Goal: Task Accomplishment & Management: Complete application form

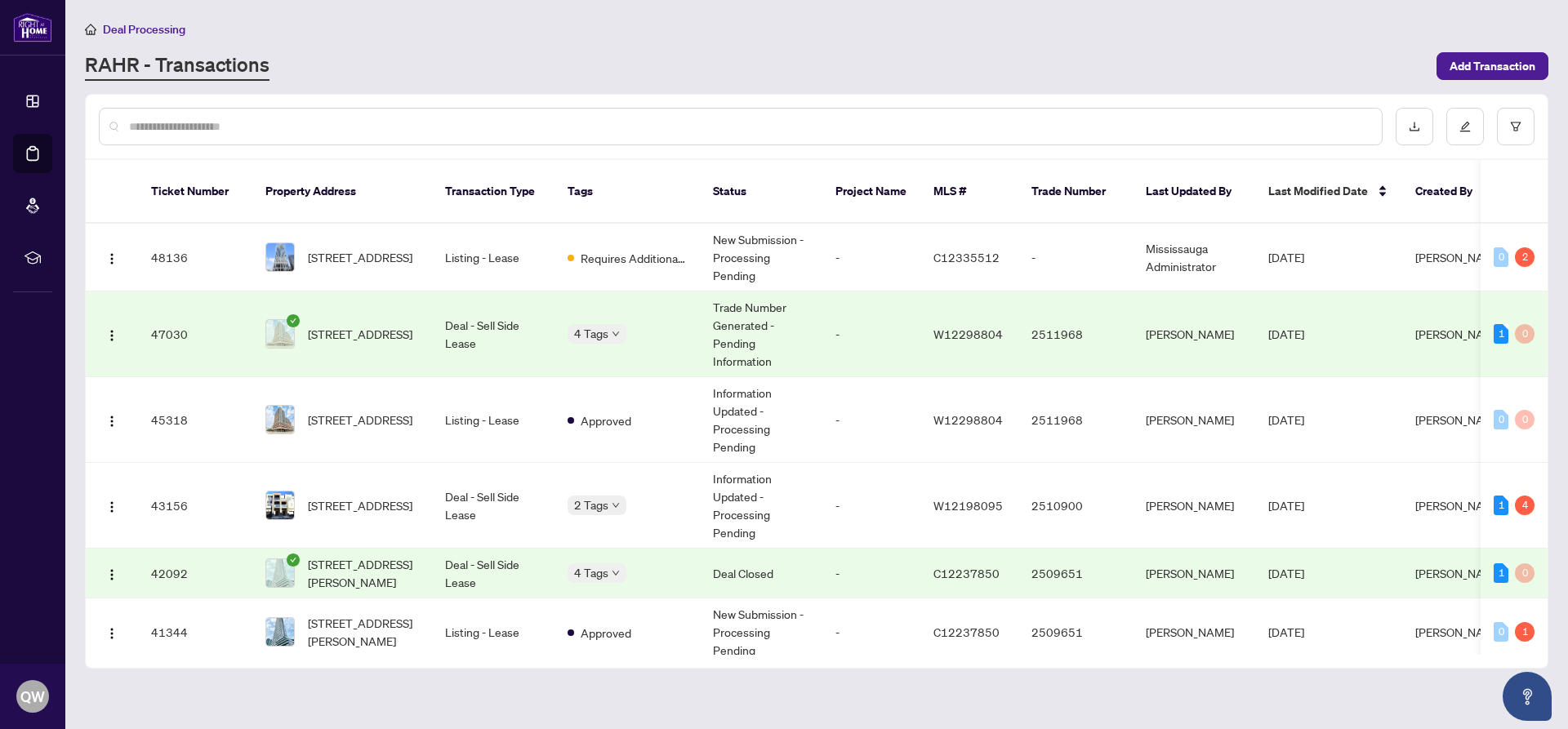
click at [129, 25] on span "Deal Processing" at bounding box center [144, 29] width 83 height 15
click at [118, 29] on span "Deal Processing" at bounding box center [144, 29] width 83 height 15
click at [450, 488] on td "Deal - Sell Side Lease" at bounding box center [492, 505] width 122 height 85
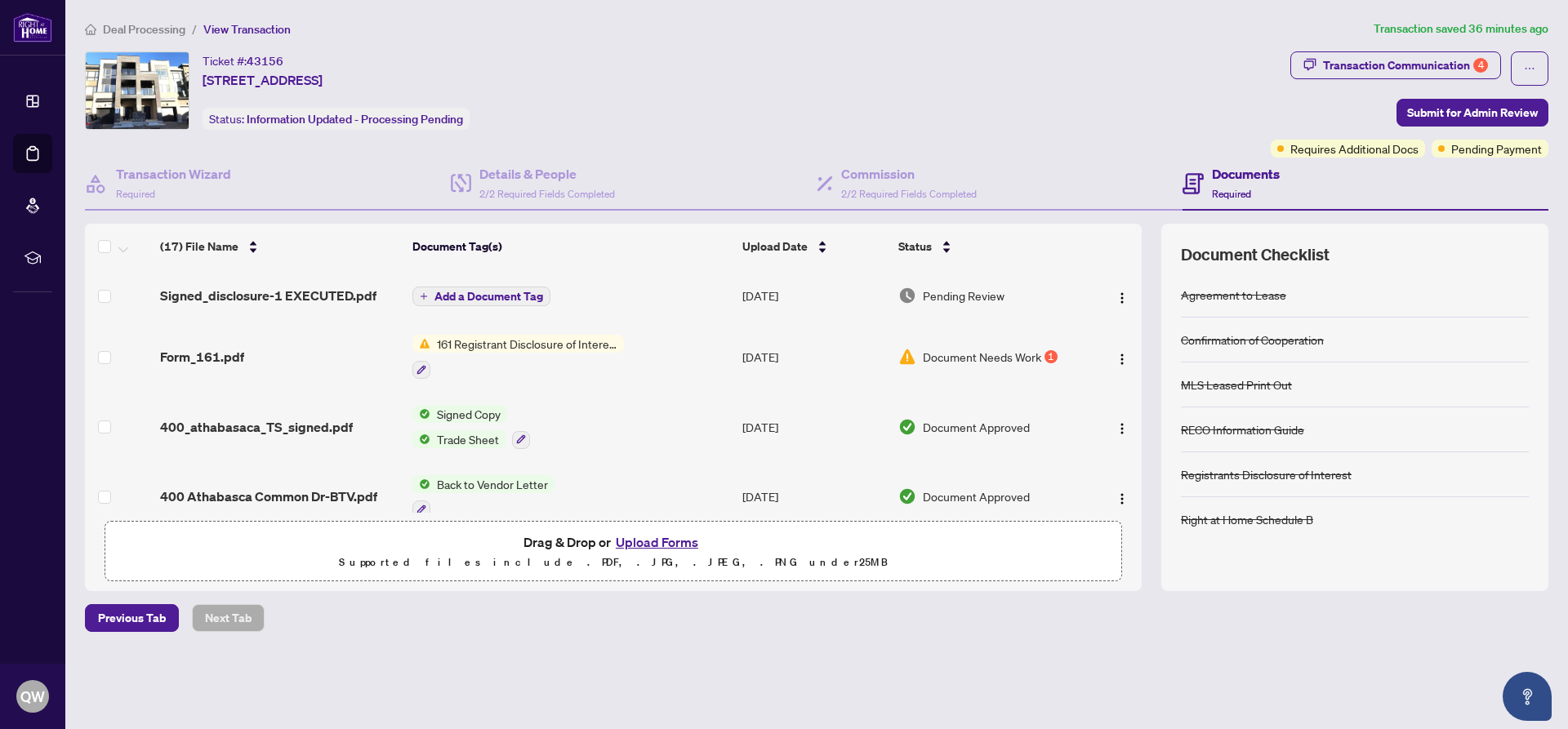
click at [953, 294] on span "Pending Review" at bounding box center [964, 296] width 82 height 18
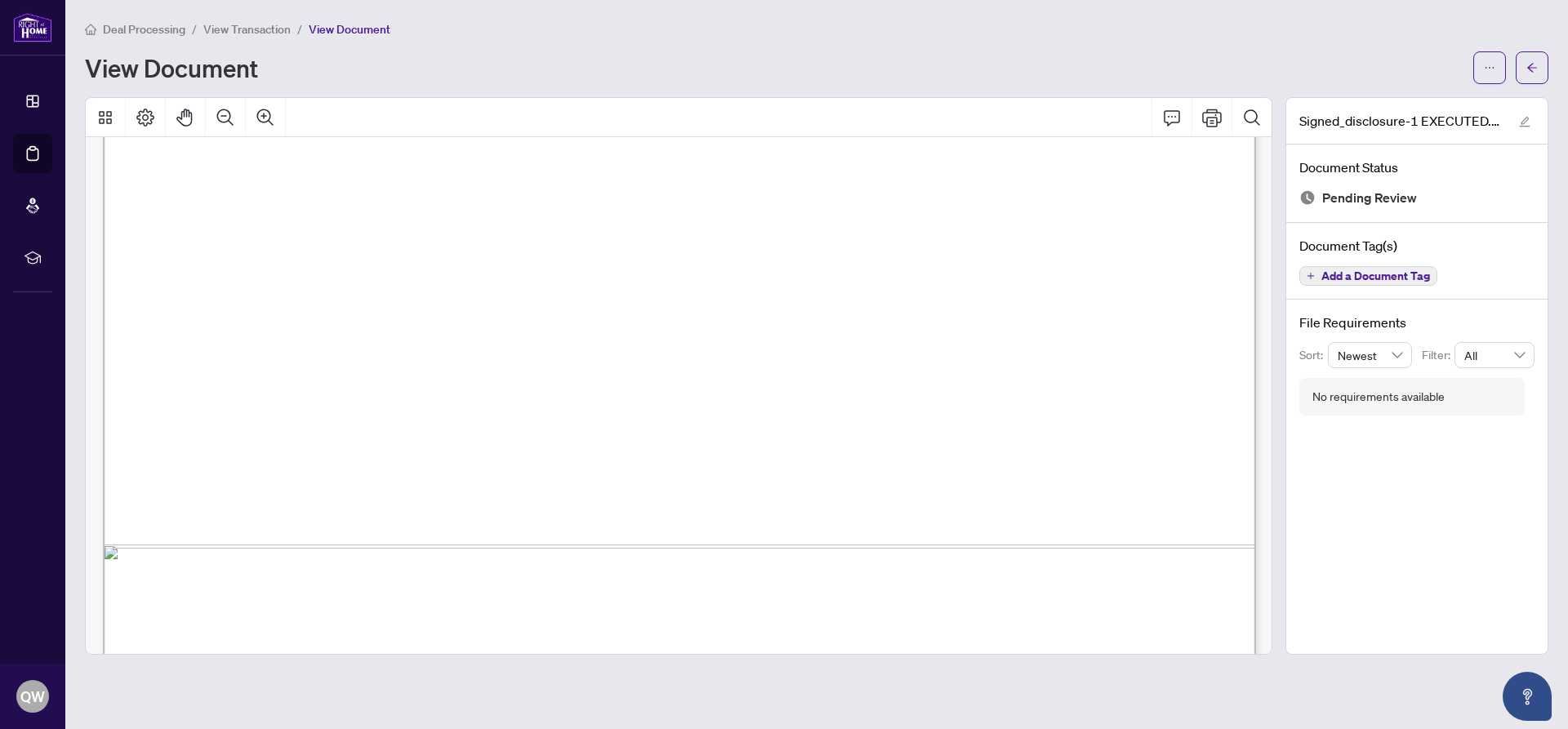
scroll to position [823, 0]
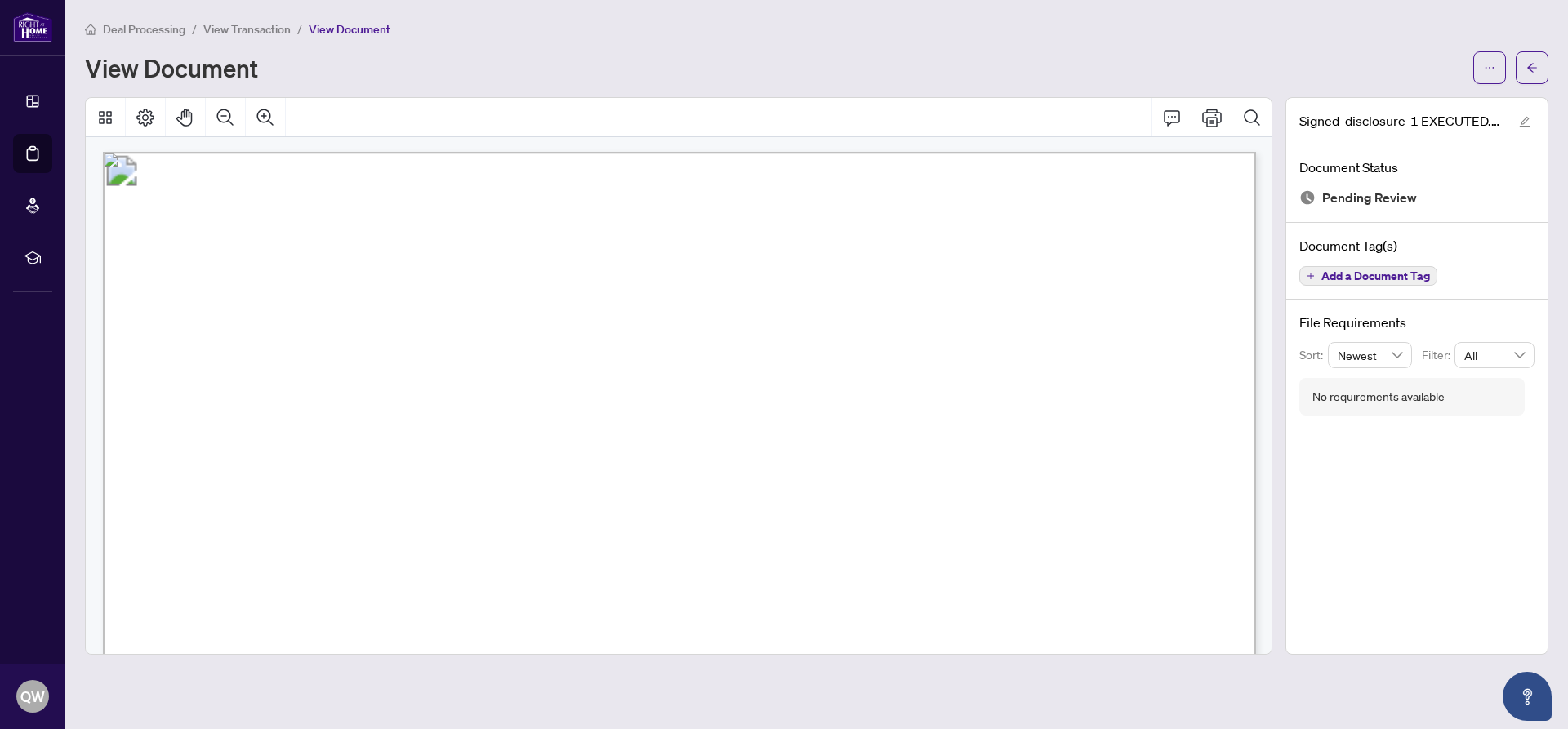
scroll to position [0, 0]
click at [1540, 68] on button "button" at bounding box center [1532, 68] width 33 height 33
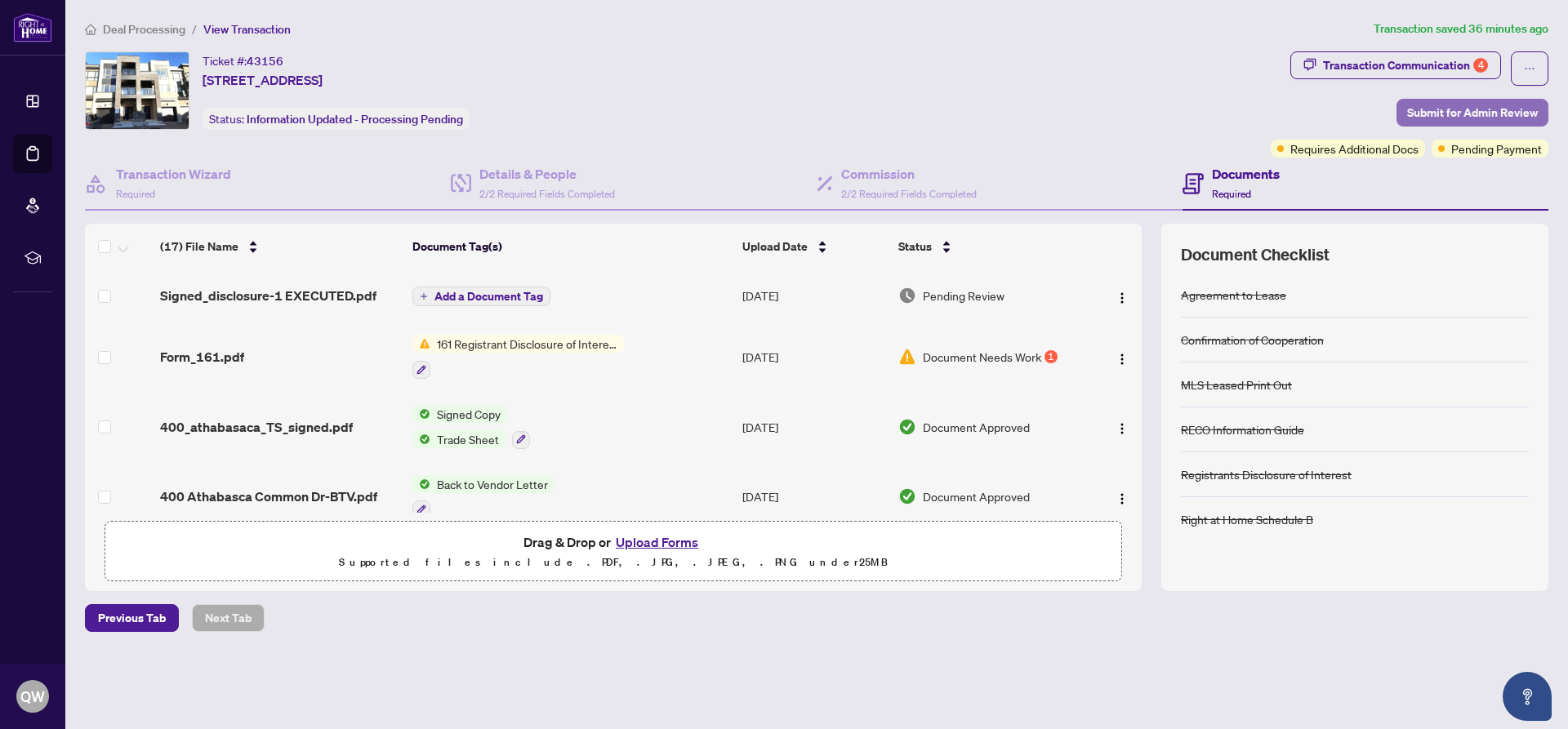
click at [1466, 109] on span "Submit for Admin Review" at bounding box center [1472, 112] width 130 height 26
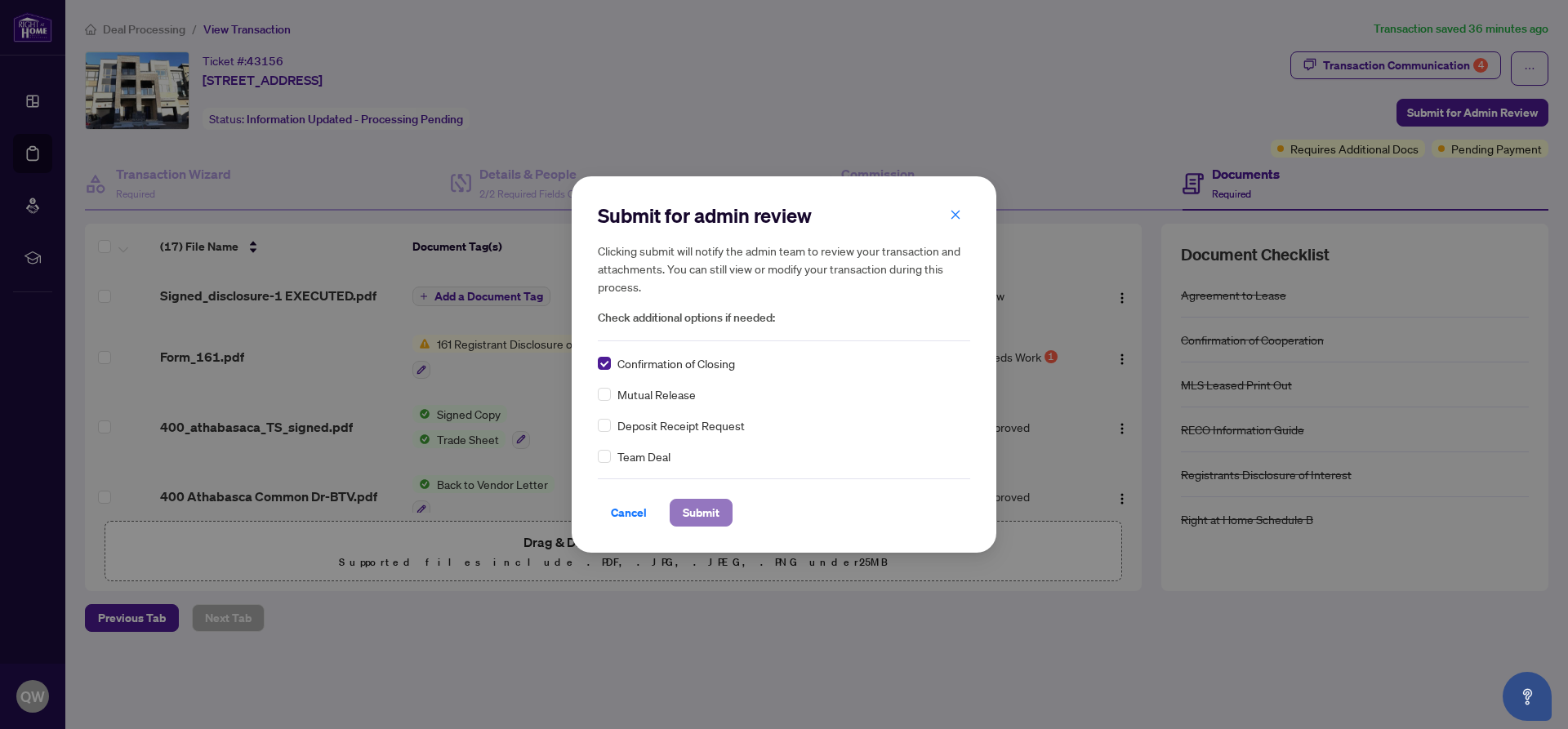
click at [699, 508] on span "Submit" at bounding box center [701, 512] width 37 height 26
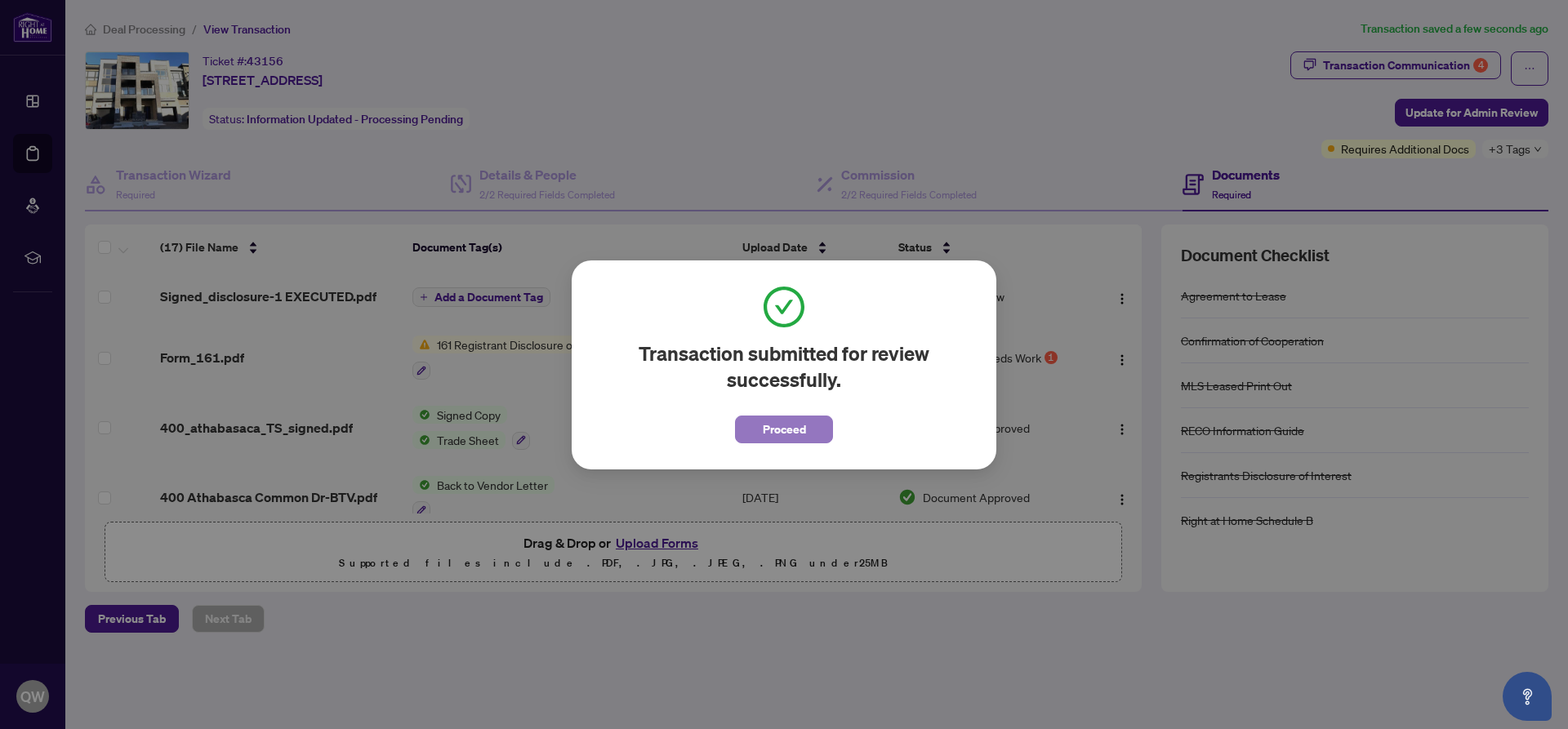
click at [785, 432] on span "Proceed" at bounding box center [784, 429] width 43 height 26
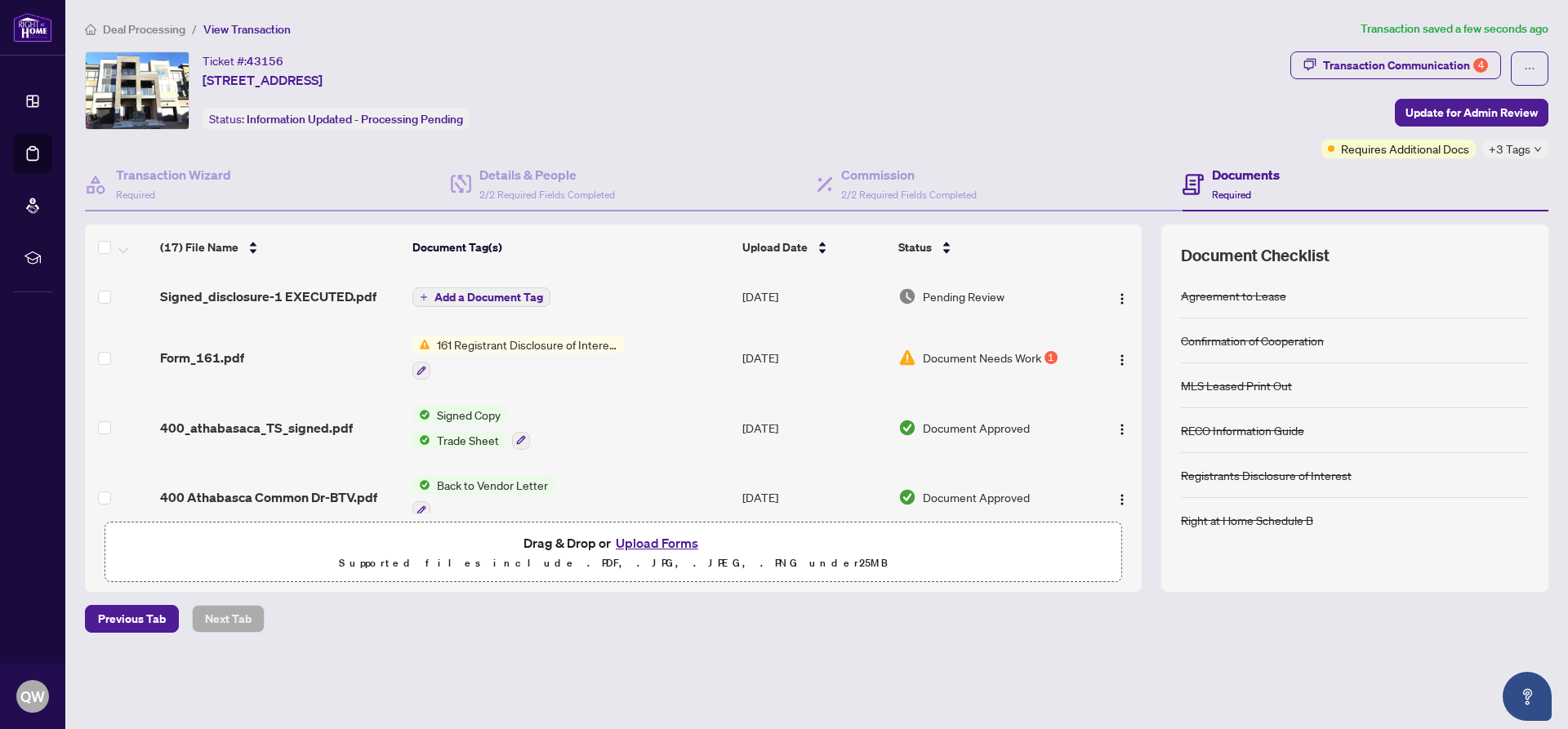
click at [121, 28] on span "Deal Processing" at bounding box center [144, 29] width 83 height 15
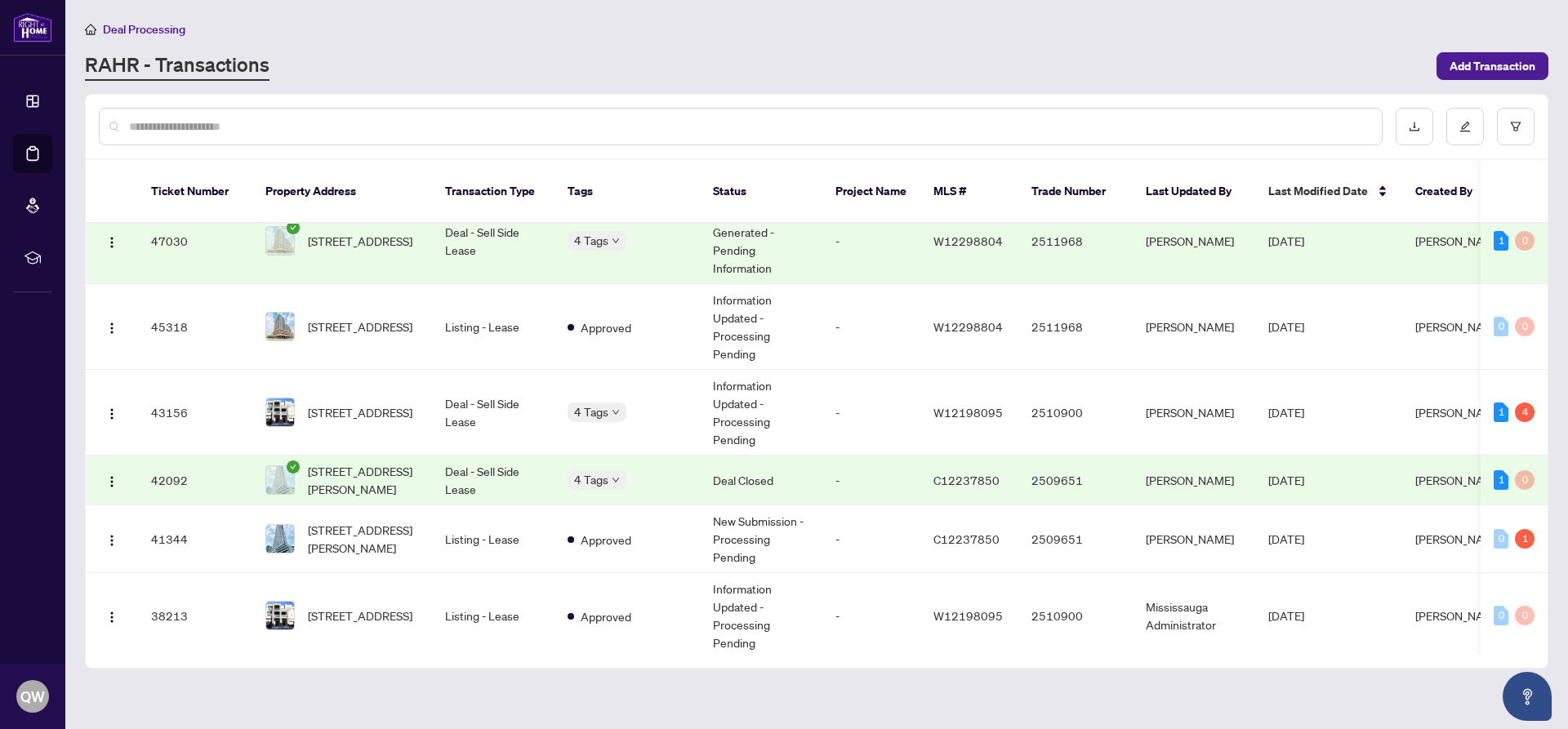
scroll to position [186, 0]
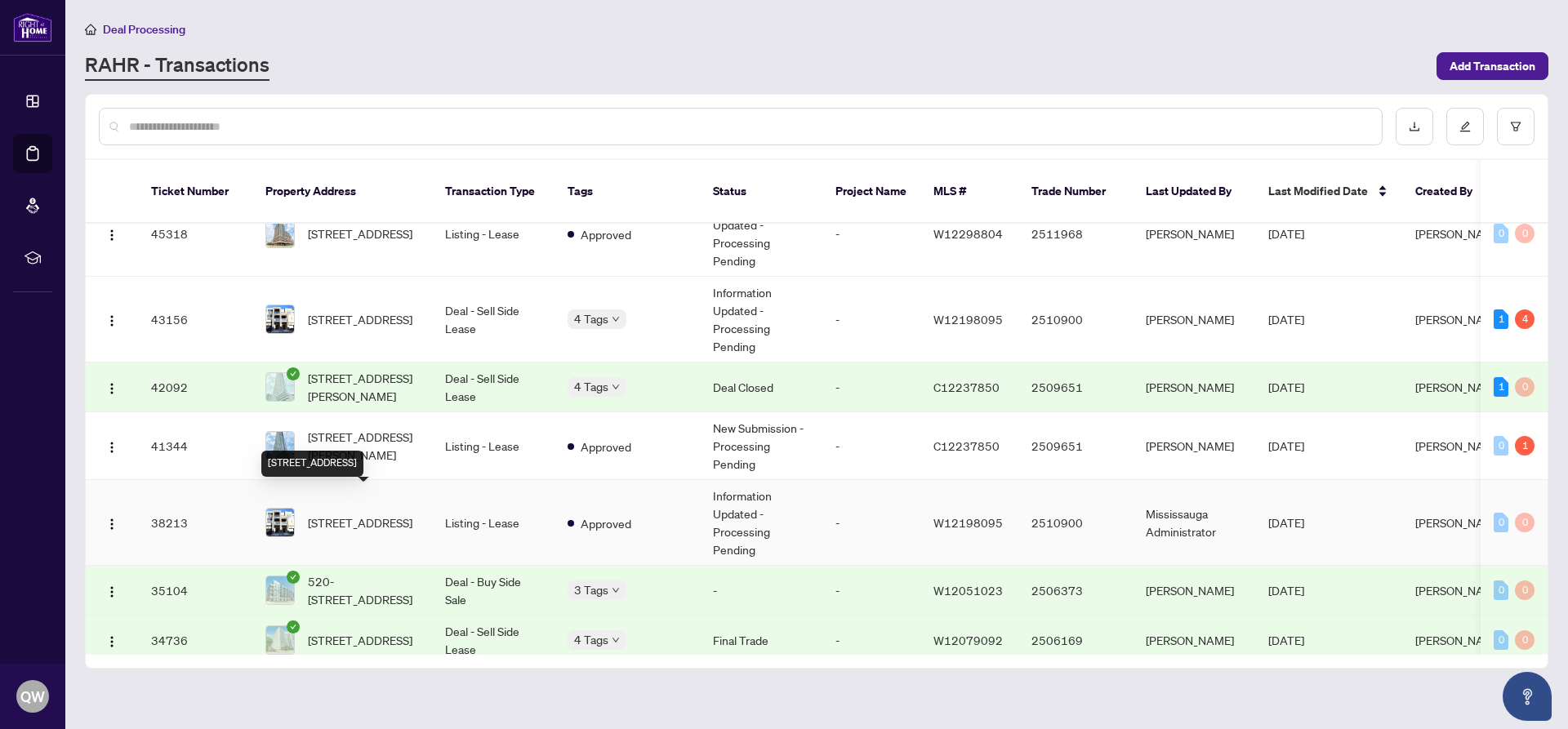
click at [353, 513] on span "[STREET_ADDRESS]" at bounding box center [360, 522] width 105 height 18
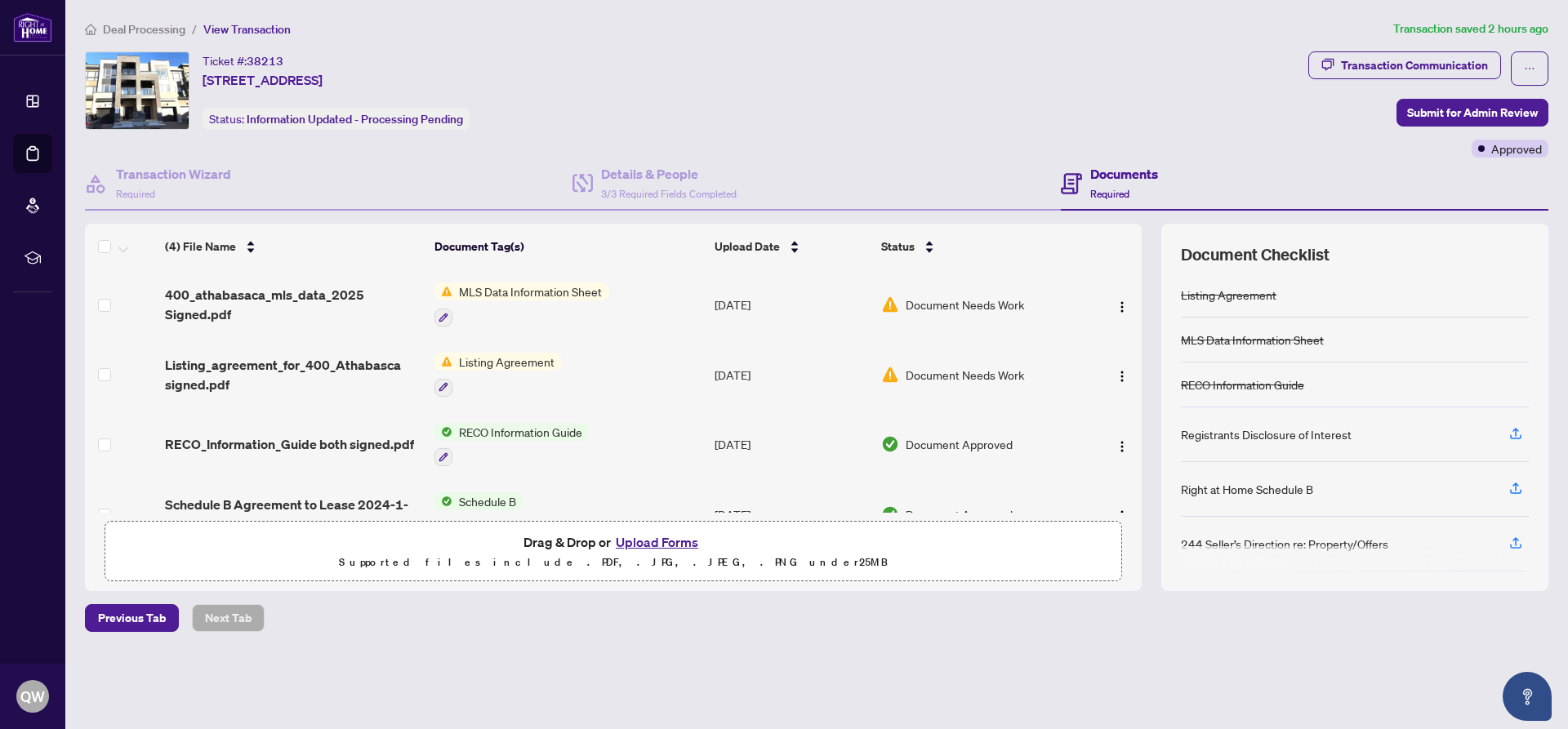
click at [117, 27] on span "Deal Processing" at bounding box center [144, 29] width 83 height 15
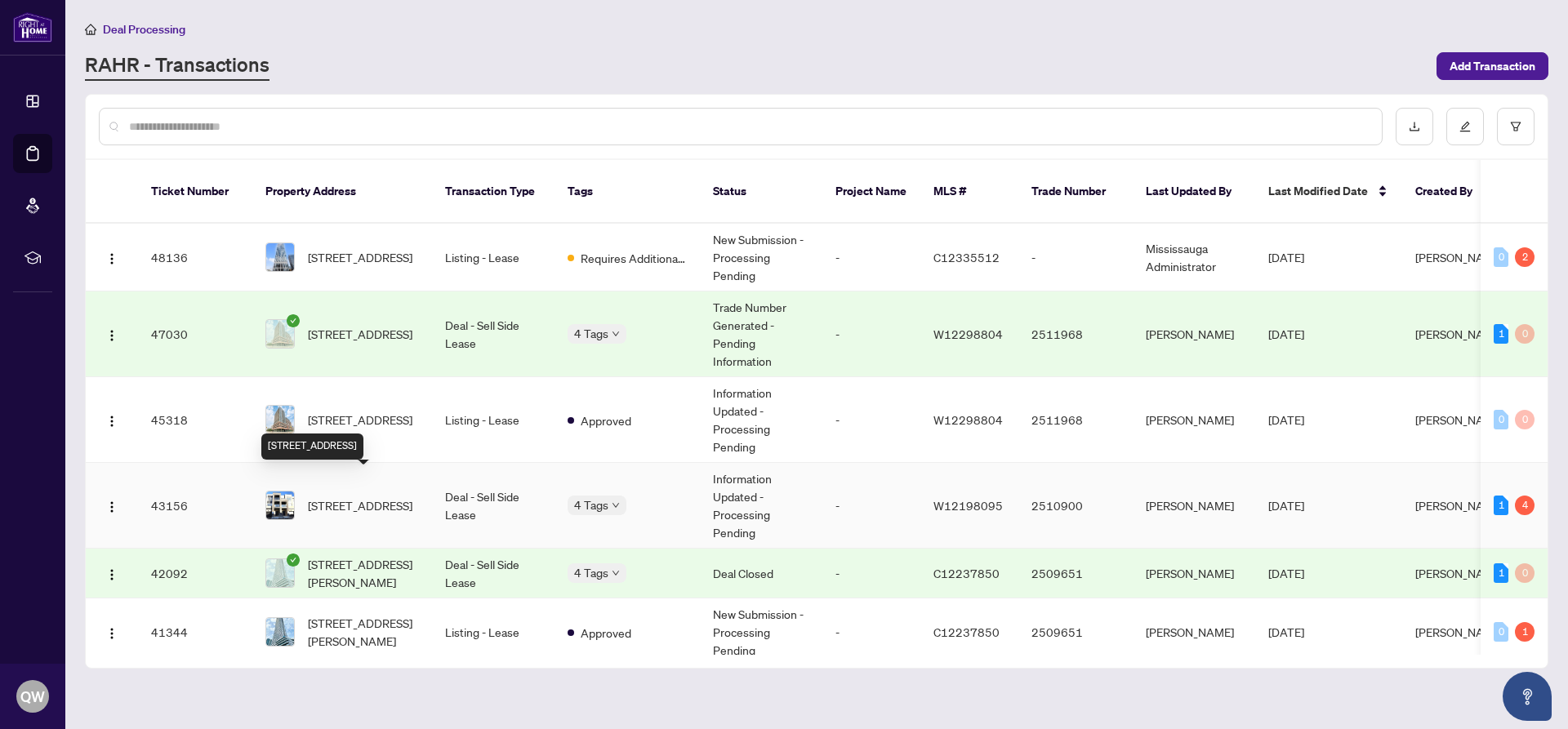
click at [323, 496] on span "[STREET_ADDRESS]" at bounding box center [360, 505] width 105 height 18
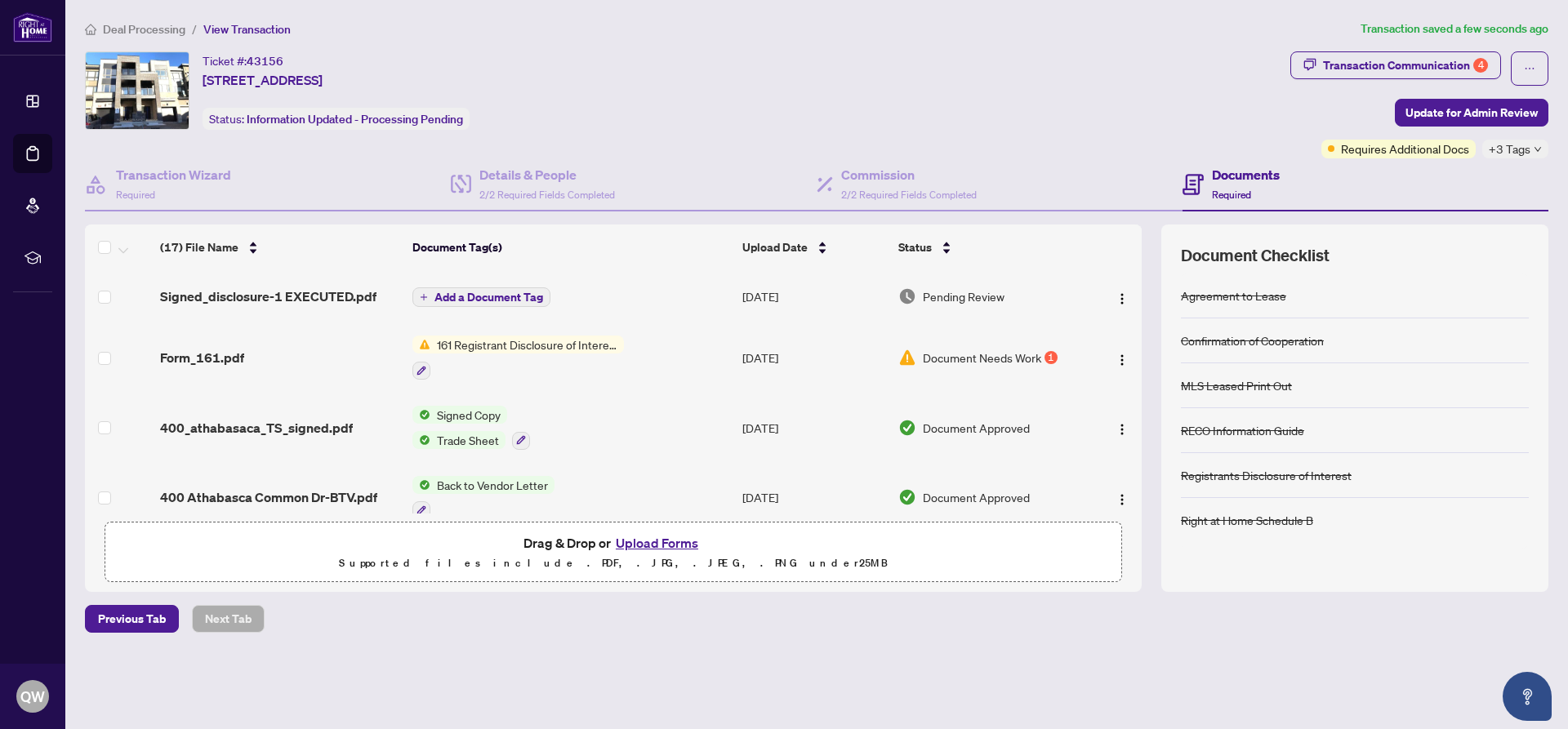
click at [956, 297] on span "Pending Review" at bounding box center [964, 297] width 82 height 18
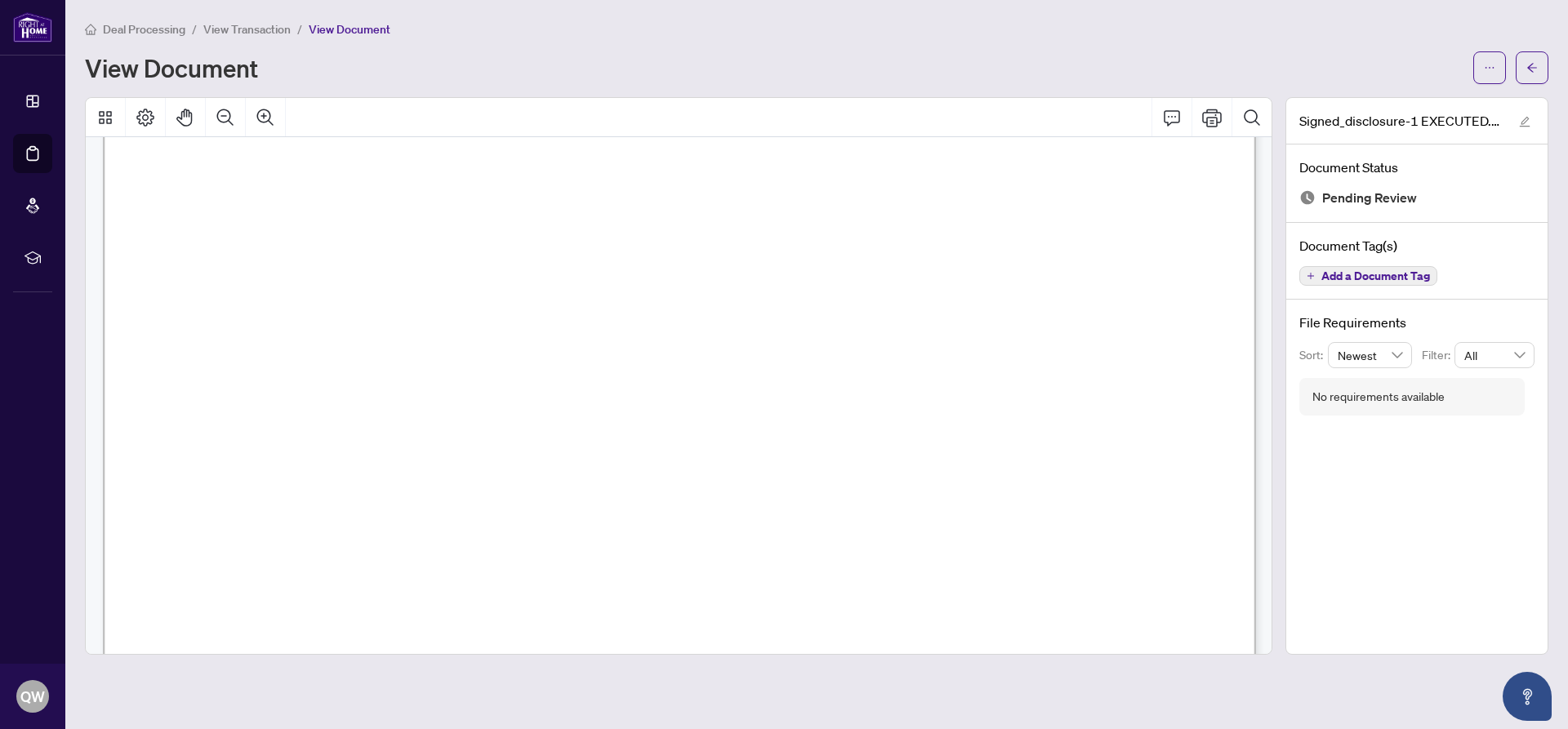
scroll to position [103, 0]
click at [1213, 121] on icon "Print" at bounding box center [1212, 117] width 19 height 19
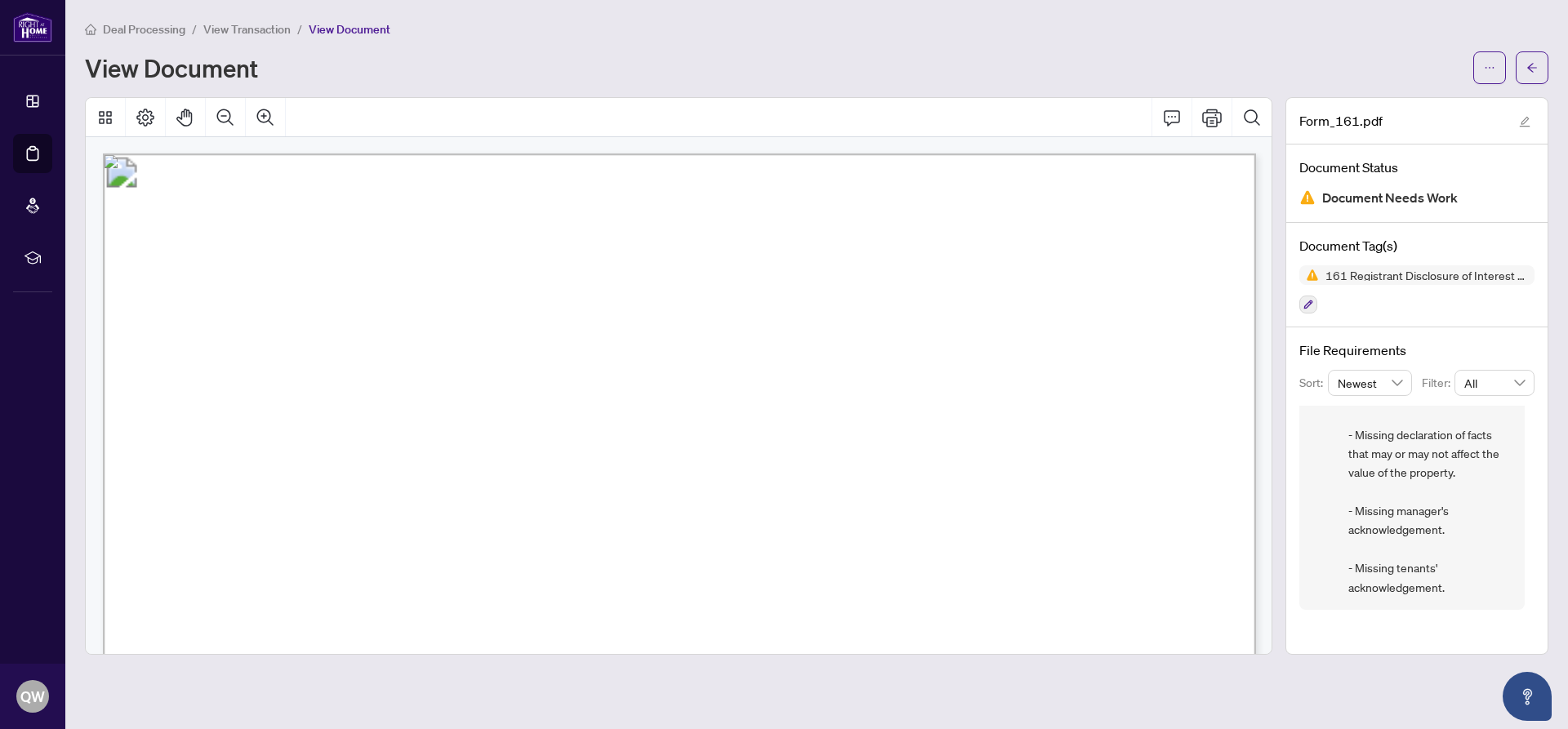
click at [136, 28] on span "Deal Processing" at bounding box center [144, 29] width 83 height 15
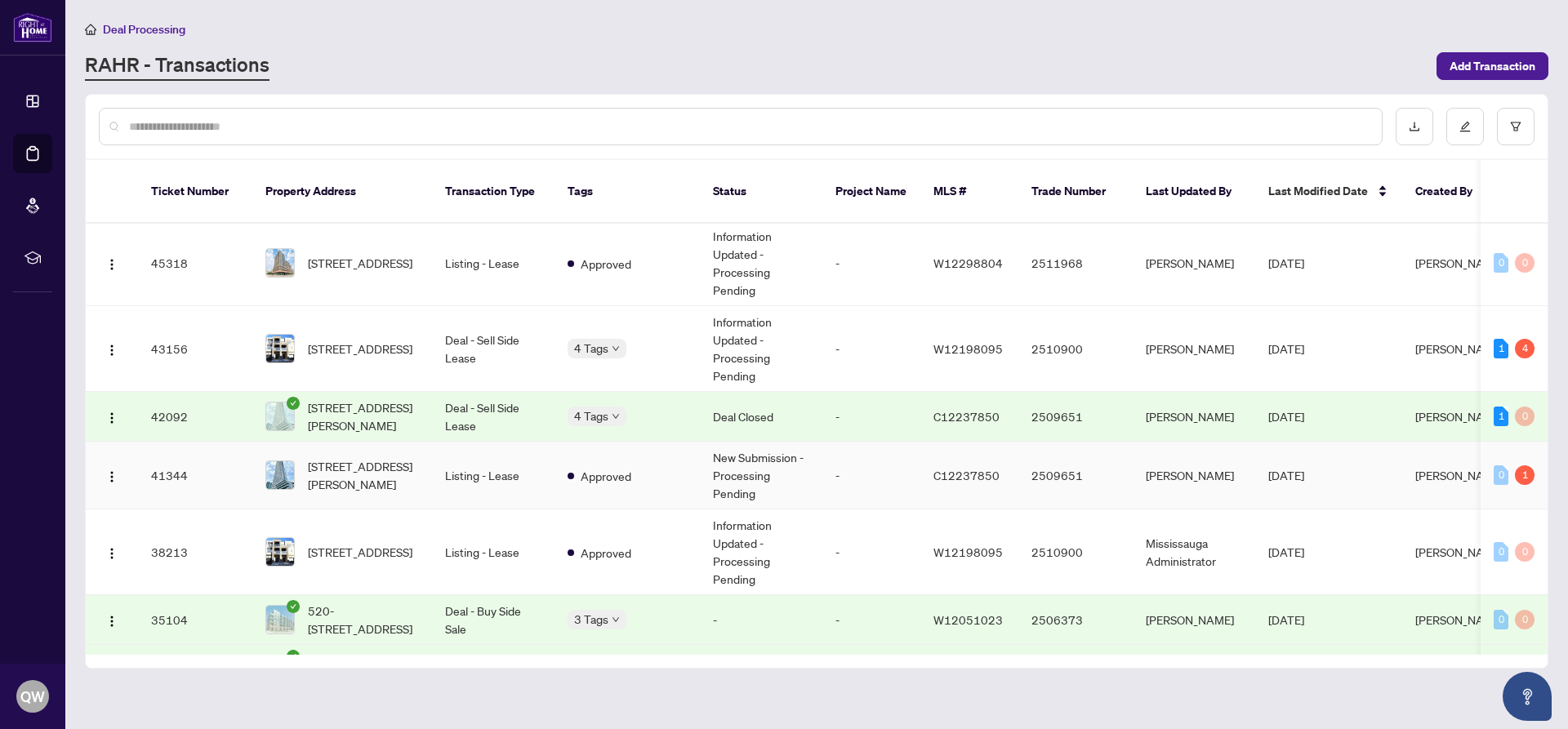
scroll to position [186, 0]
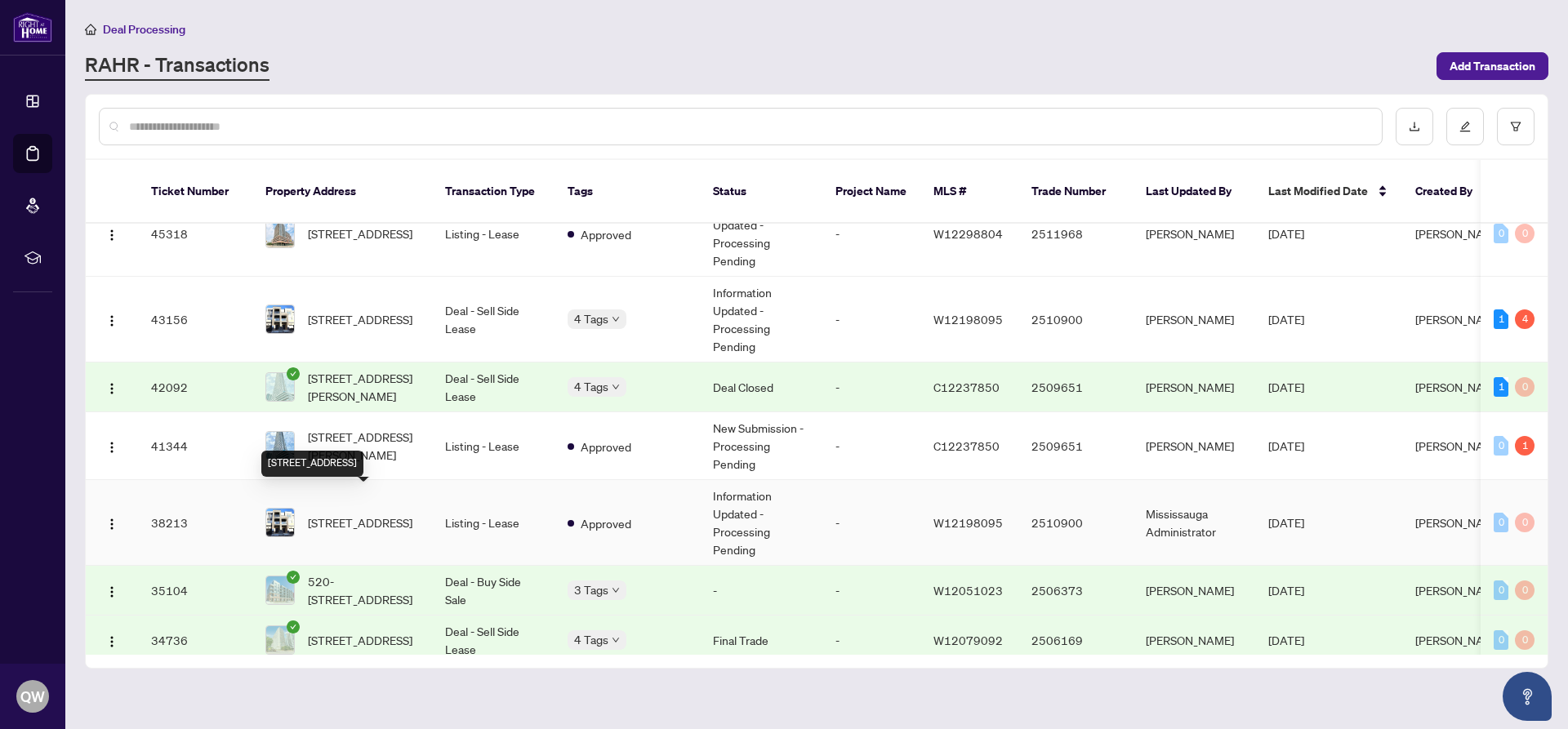
click at [349, 513] on span "[STREET_ADDRESS]" at bounding box center [360, 522] width 105 height 18
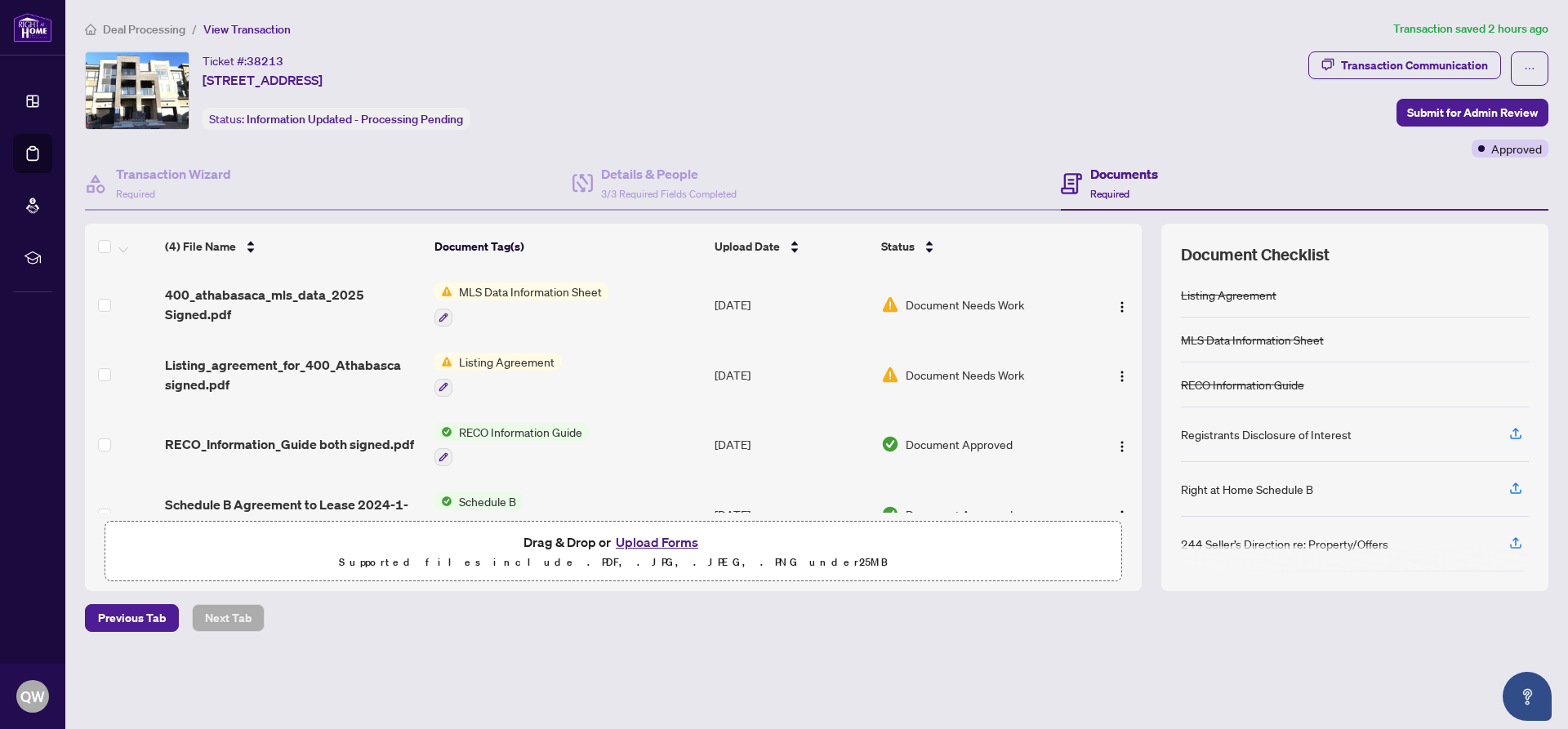
click at [665, 534] on button "Upload Forms" at bounding box center [657, 542] width 92 height 21
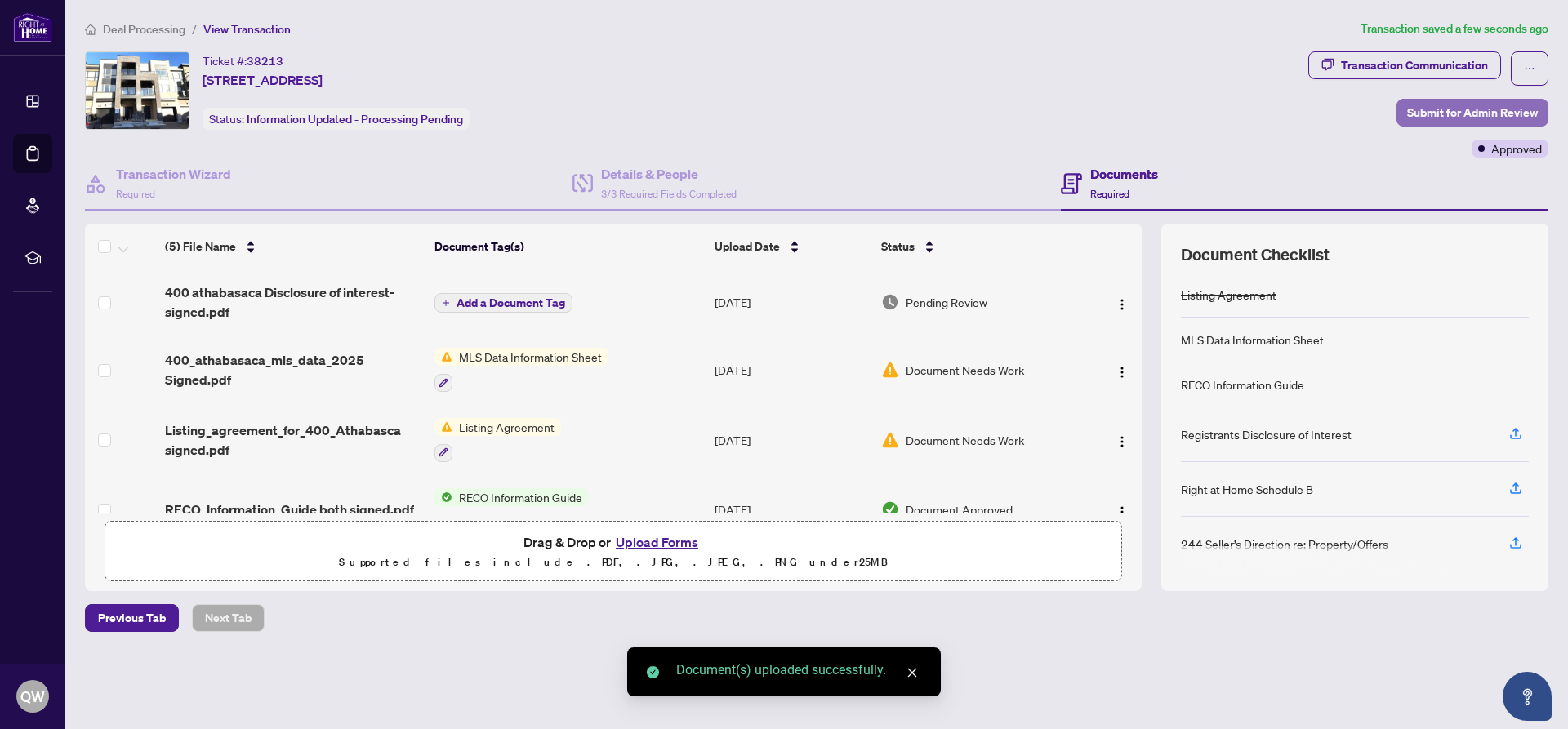
click at [1452, 100] on span "Submit for Admin Review" at bounding box center [1472, 112] width 130 height 26
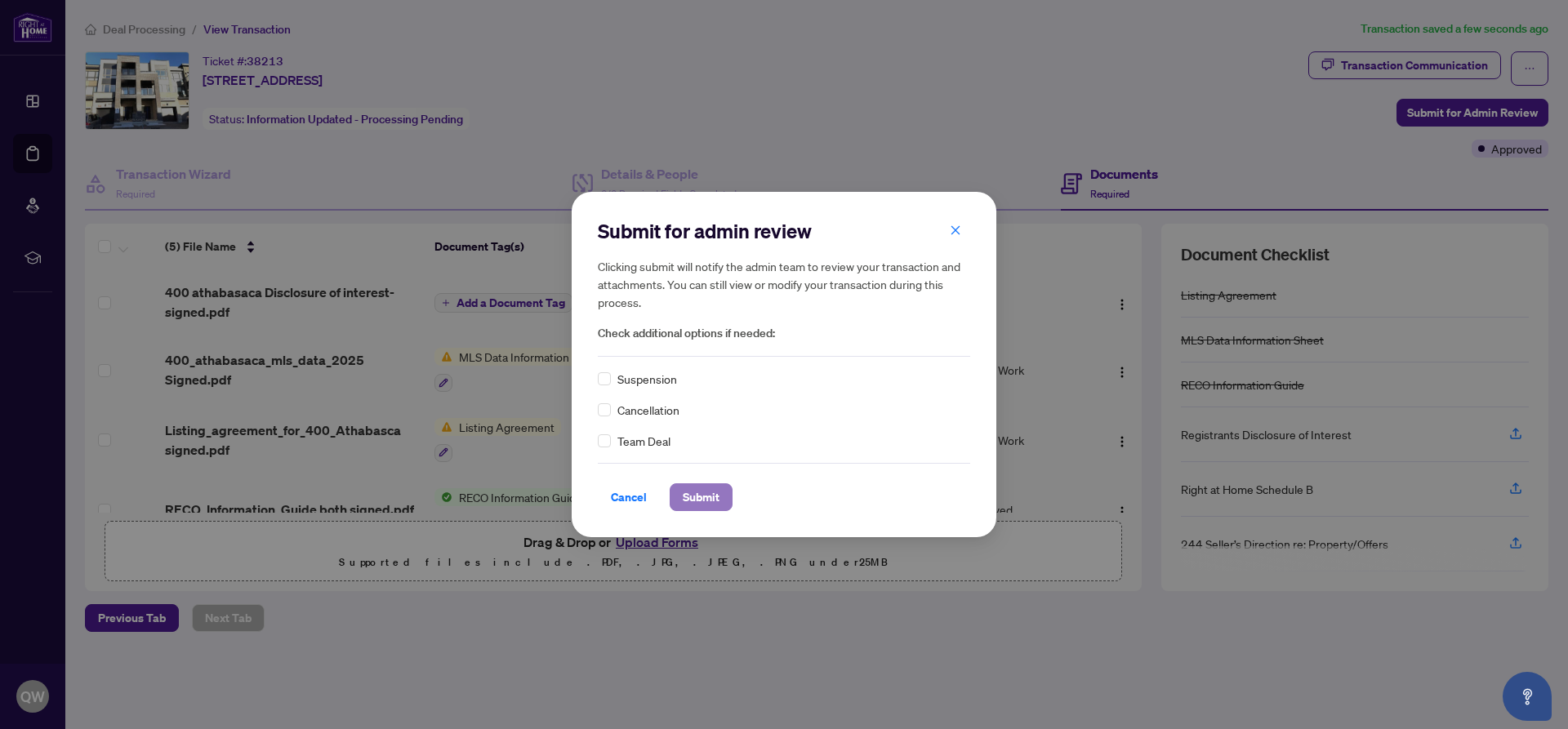
click at [688, 496] on span "Submit" at bounding box center [701, 497] width 37 height 26
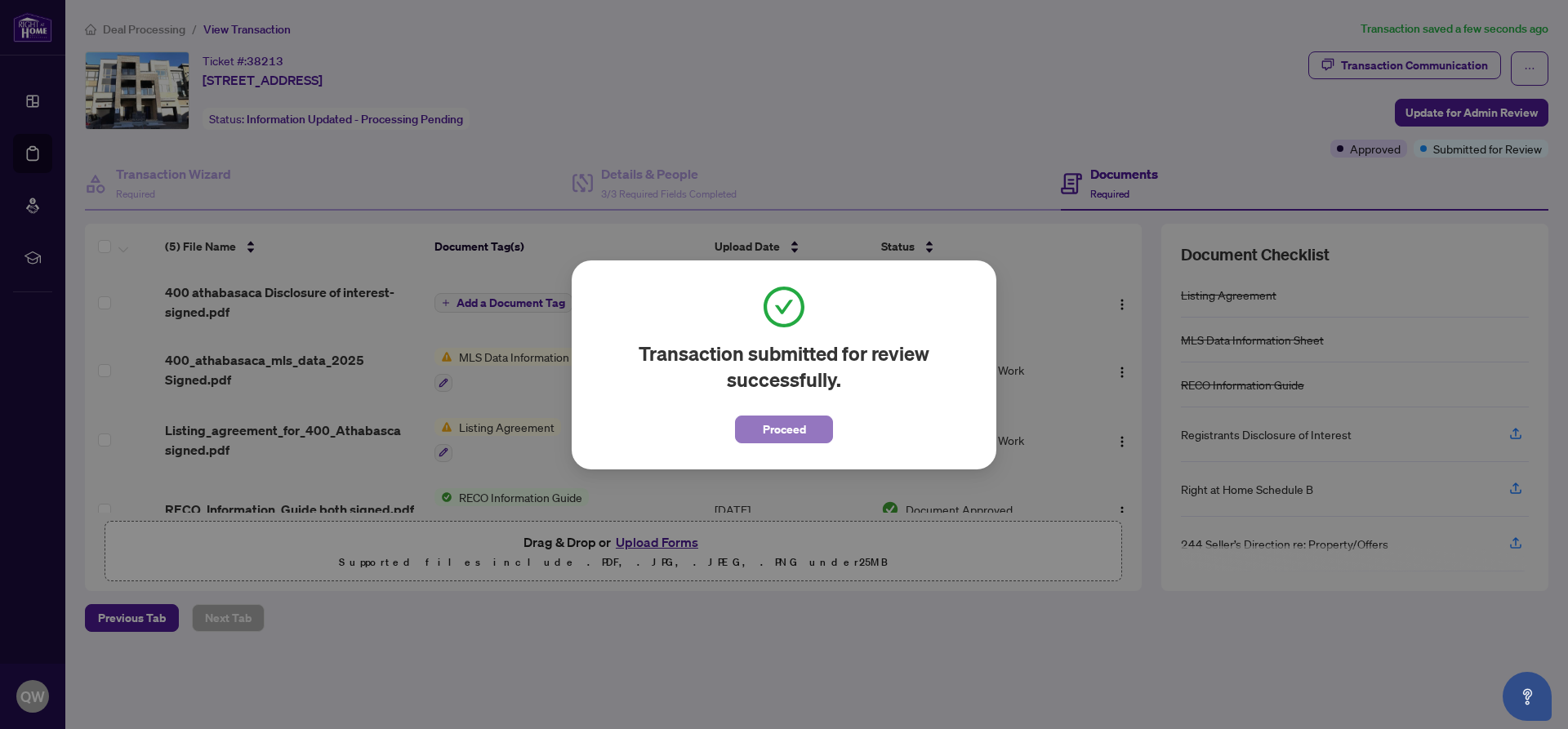
click at [768, 423] on span "Proceed" at bounding box center [784, 429] width 43 height 26
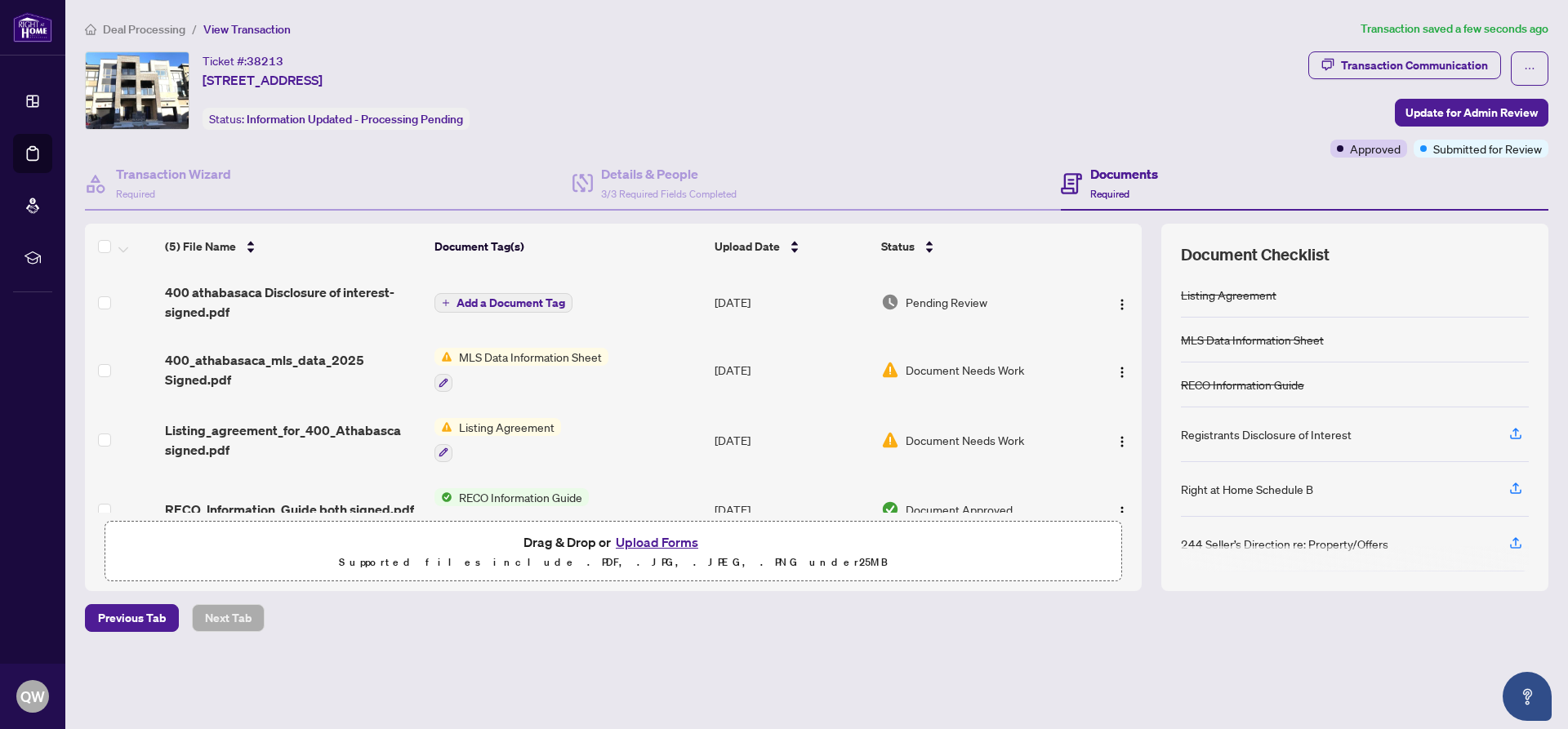
click at [147, 29] on span "Deal Processing" at bounding box center [144, 29] width 83 height 15
